Goal: Task Accomplishment & Management: Use online tool/utility

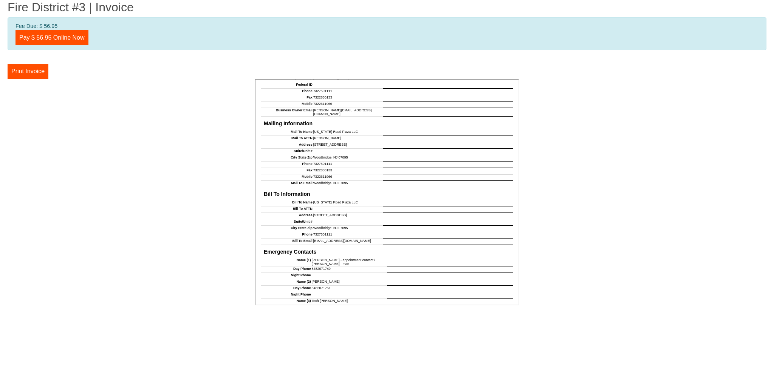
scroll to position [609, 0]
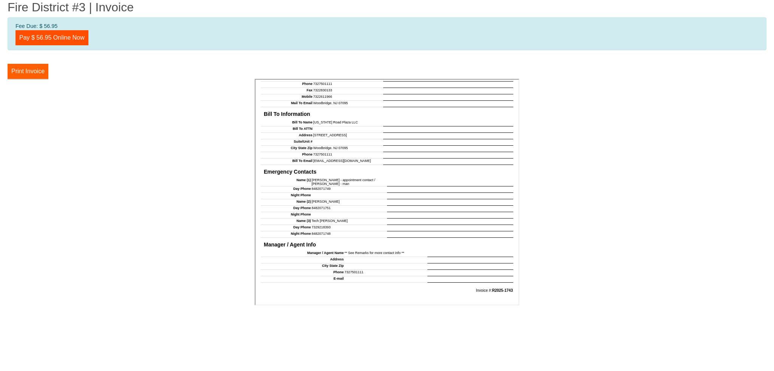
click at [30, 74] on button "Print Invoice" at bounding box center [28, 71] width 41 height 15
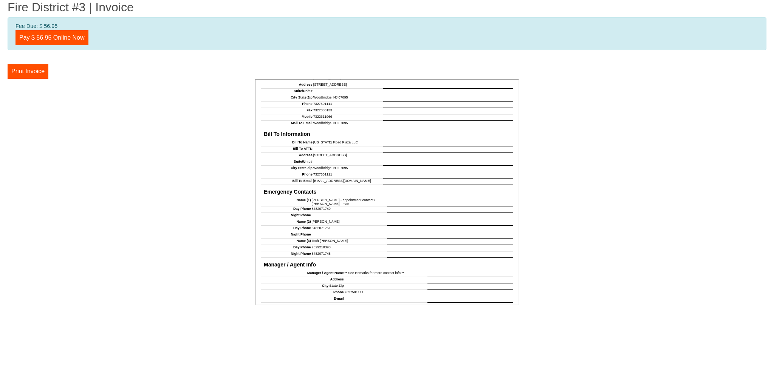
scroll to position [609, 0]
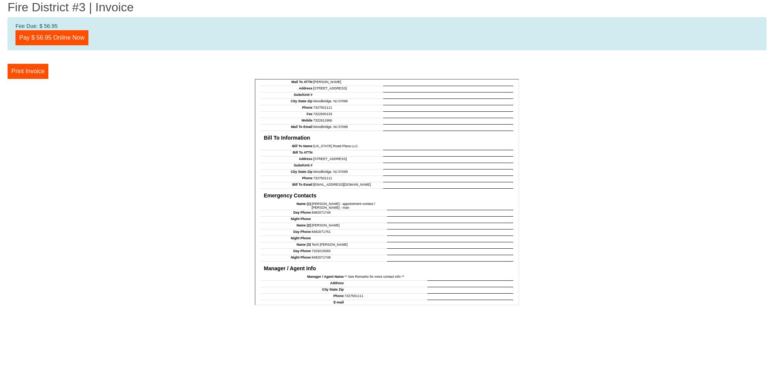
scroll to position [609, 0]
